Goal: Information Seeking & Learning: Learn about a topic

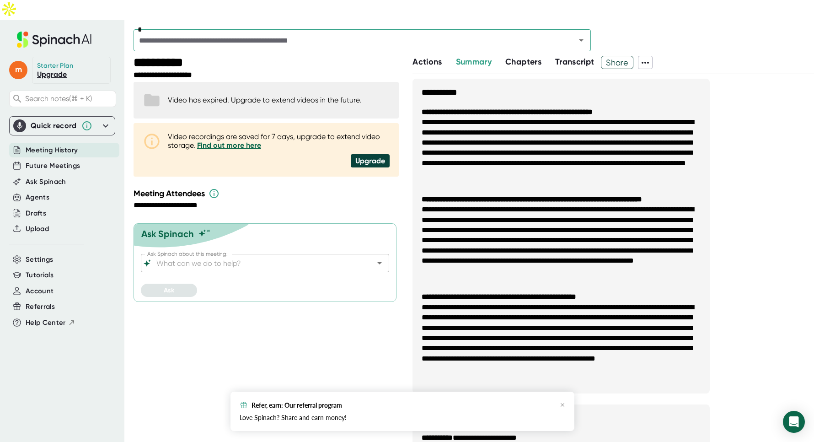
click at [563, 57] on span "Transcript" at bounding box center [574, 62] width 39 height 10
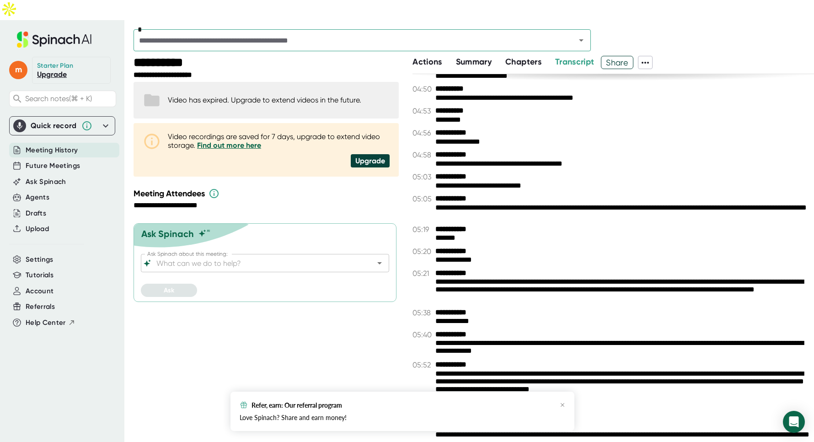
scroll to position [1070, 0]
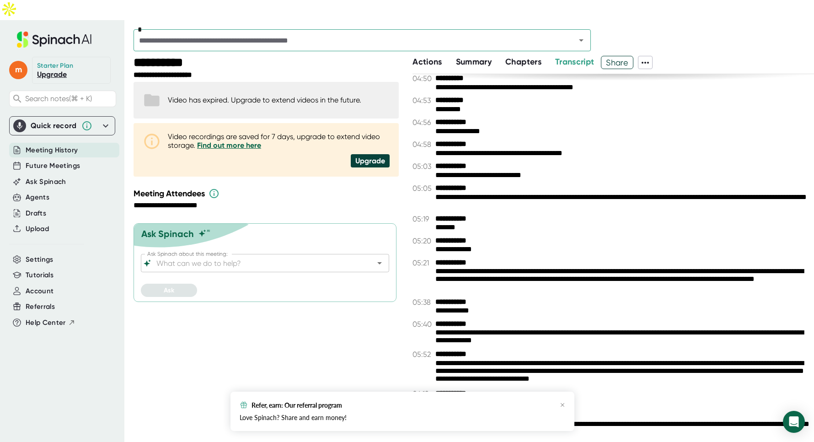
click at [647, 62] on icon at bounding box center [645, 63] width 7 height 2
click at [659, 79] on ul "Copy Summary Copy Transcript Download Transcript Delete Meeting Data" at bounding box center [687, 101] width 94 height 66
click at [662, 33] on div at bounding box center [407, 221] width 814 height 442
click at [612, 54] on span "Share" at bounding box center [618, 62] width 32 height 16
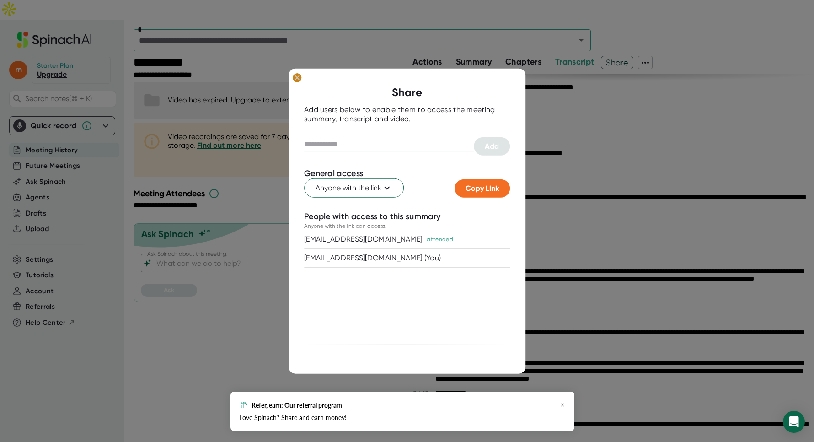
click at [297, 78] on icon at bounding box center [297, 77] width 4 height 4
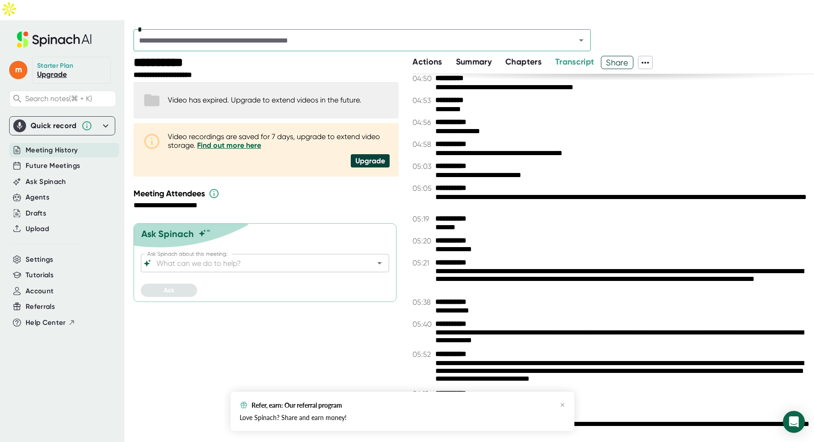
click at [432, 57] on span "Actions" at bounding box center [427, 62] width 29 height 10
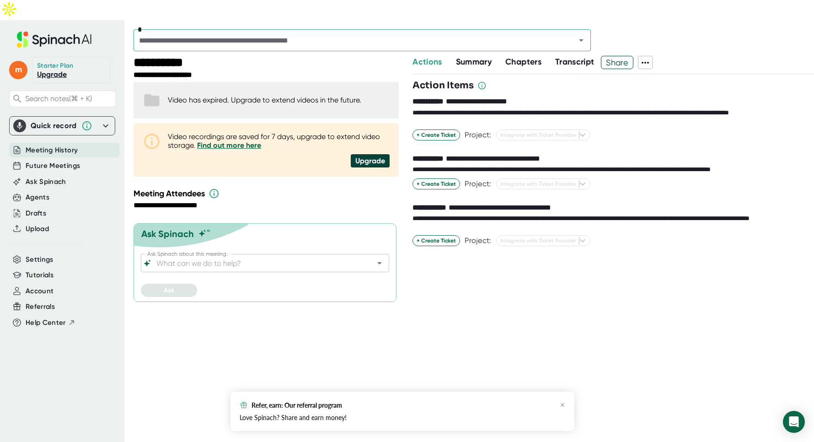
click at [454, 56] on div "Actions" at bounding box center [434, 62] width 43 height 12
click at [457, 57] on span "Summary" at bounding box center [474, 62] width 36 height 10
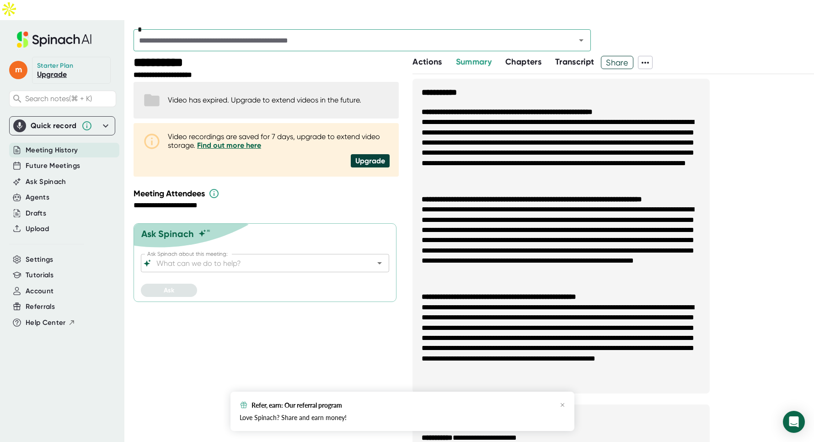
click at [521, 56] on button "Chapters" at bounding box center [524, 62] width 36 height 12
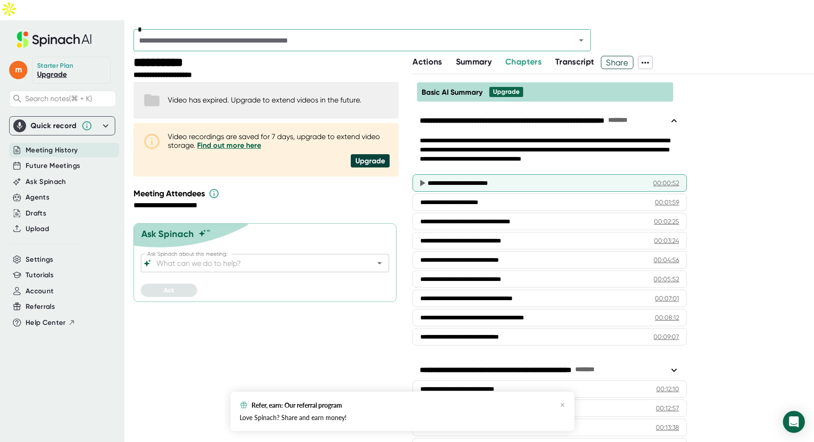
click at [479, 178] on div "**********" at bounding box center [537, 182] width 219 height 9
click at [421, 180] on icon at bounding box center [422, 183] width 5 height 6
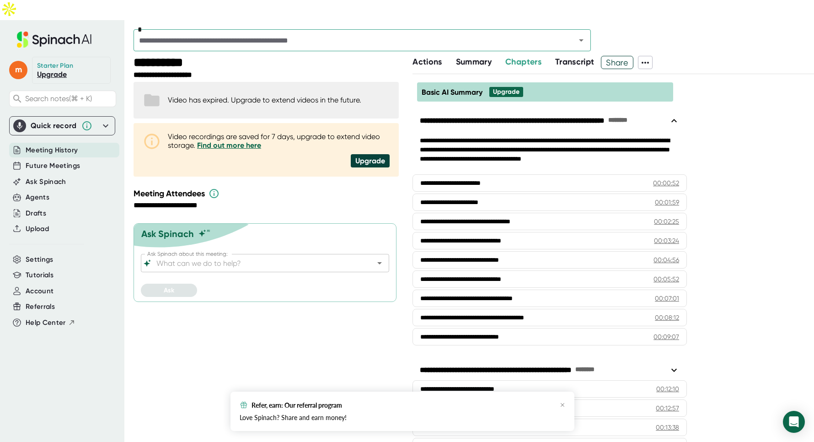
click at [562, 57] on span "Transcript" at bounding box center [574, 62] width 39 height 10
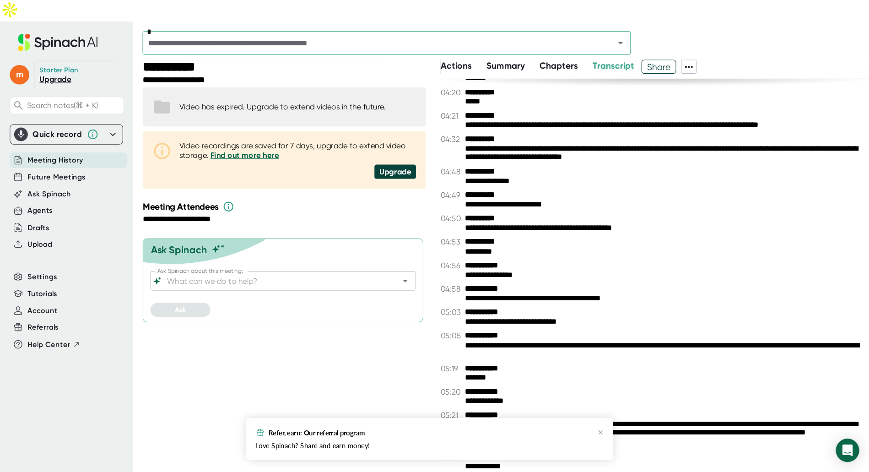
scroll to position [961, 0]
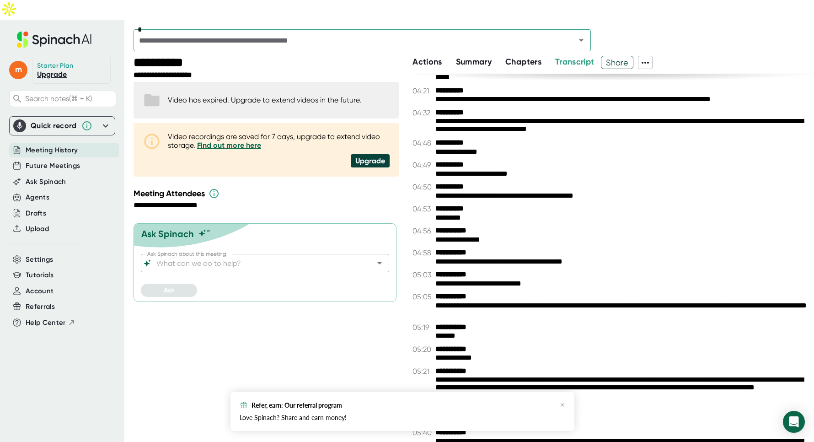
click at [566, 403] on div "Refer, earn: Our referral program Love Spinach? Share and earn money!" at bounding box center [403, 411] width 344 height 39
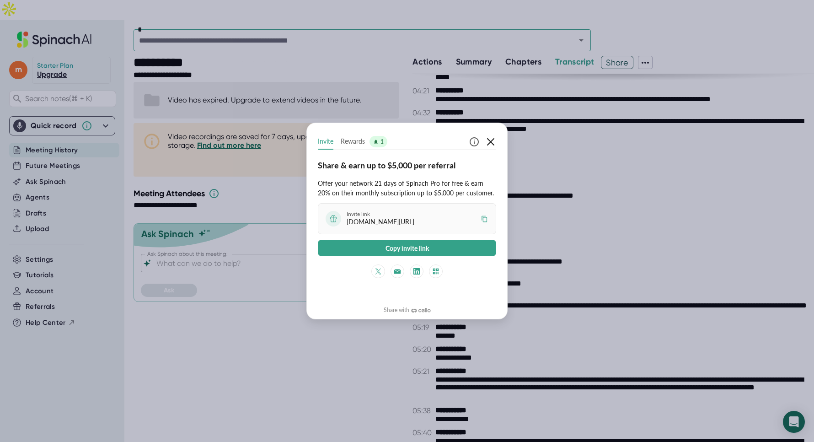
click at [492, 140] on icon "button" at bounding box center [490, 141] width 11 height 11
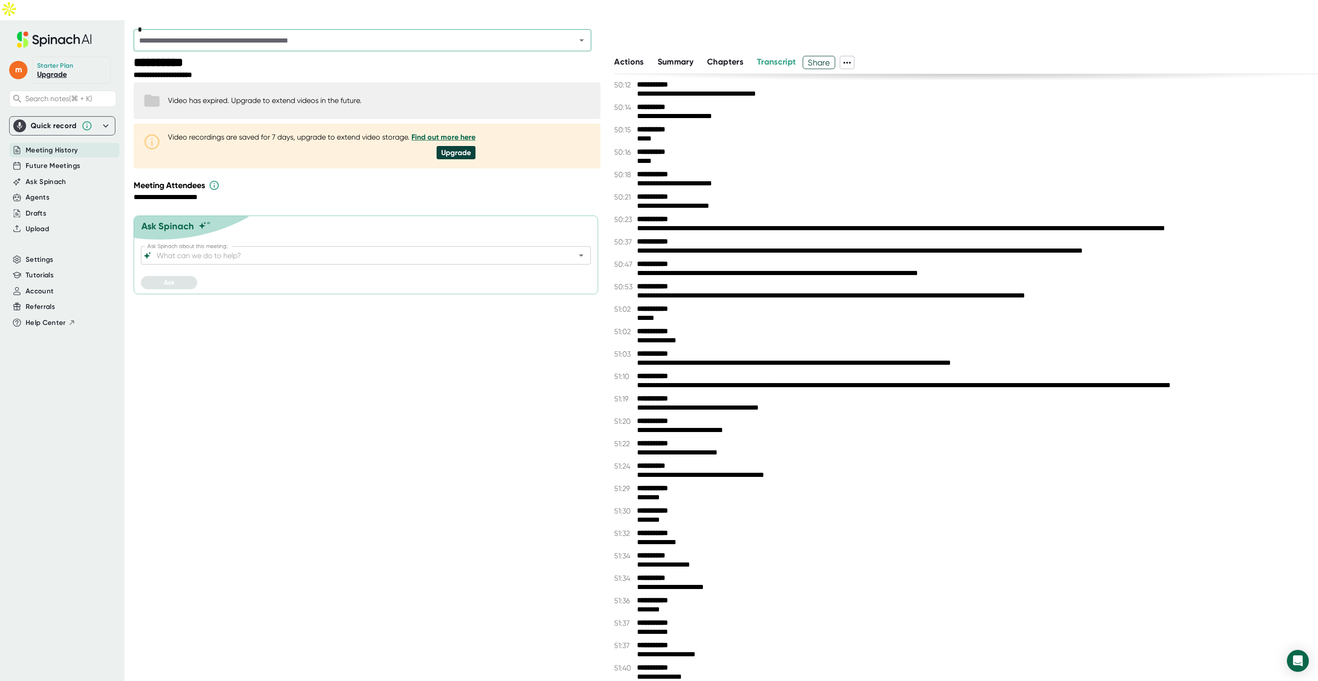
scroll to position [10426, 0]
